Goal: Task Accomplishment & Management: Manage account settings

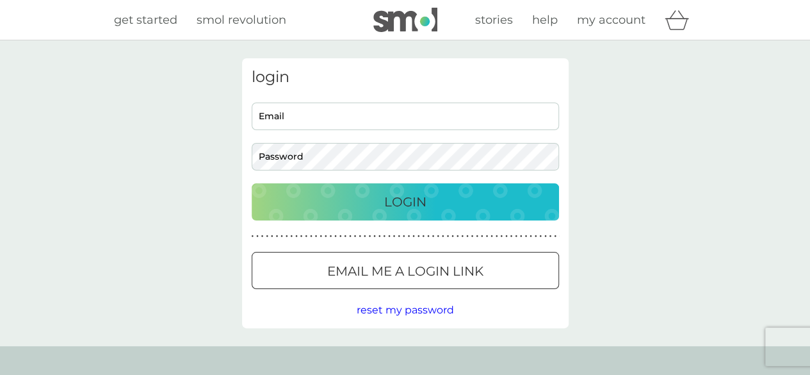
type input "[EMAIL_ADDRESS][DOMAIN_NAME]"
click at [398, 203] on p "Login" at bounding box center [405, 201] width 42 height 20
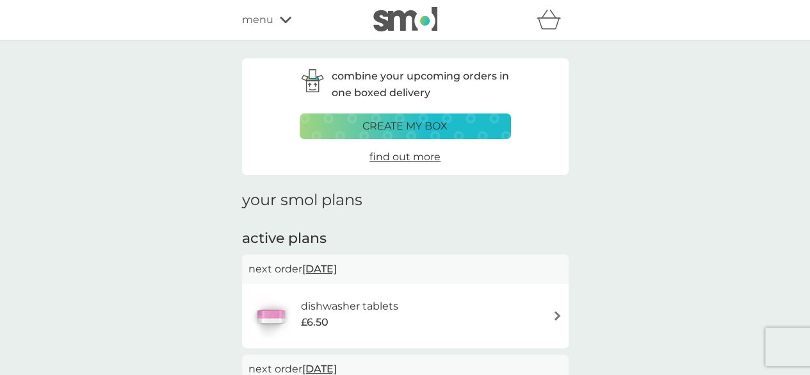
click at [288, 28] on div "menu" at bounding box center [296, 20] width 109 height 17
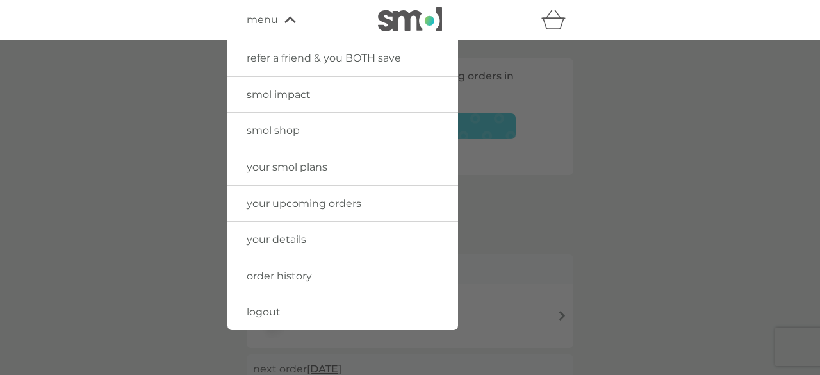
click at [301, 199] on span "your upcoming orders" at bounding box center [304, 203] width 115 height 12
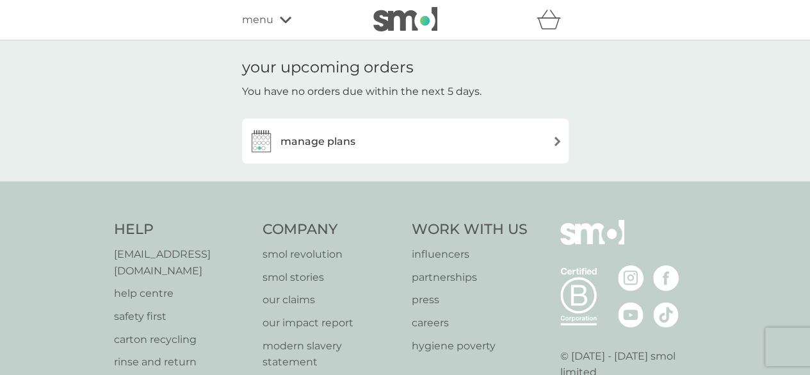
click at [332, 145] on h3 "manage plans" at bounding box center [317, 141] width 75 height 17
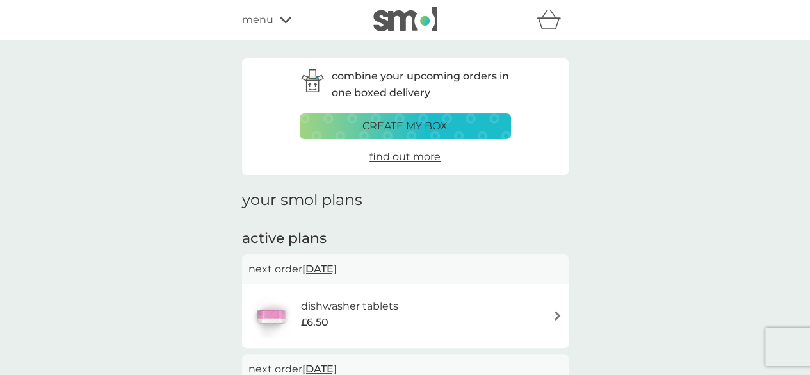
click at [286, 19] on icon at bounding box center [286, 20] width 12 height 8
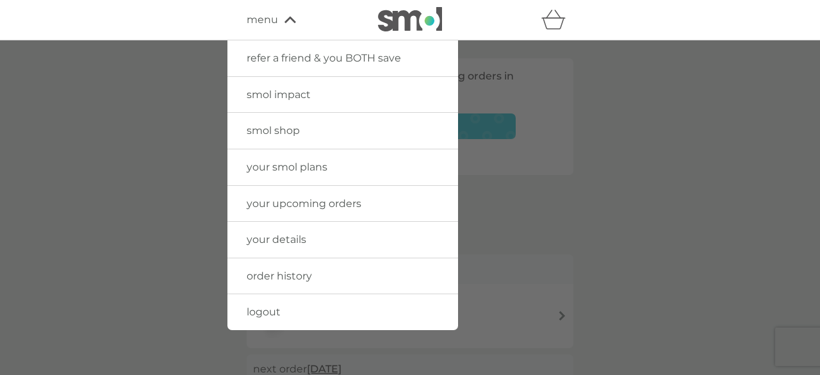
click at [289, 284] on link "order history" at bounding box center [342, 276] width 231 height 36
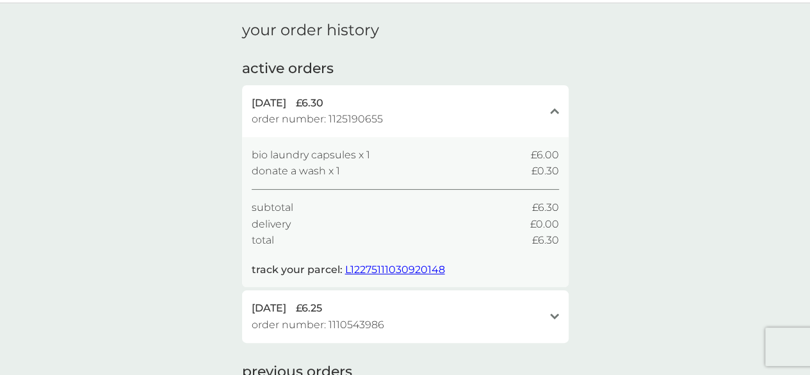
scroll to position [64, 0]
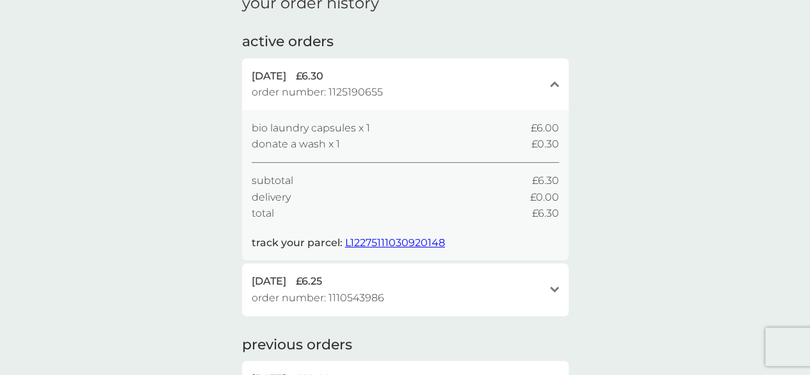
click at [386, 245] on span "L12275111030920148" at bounding box center [395, 242] width 100 height 12
